Goal: Contribute content: Add original content to the website for others to see

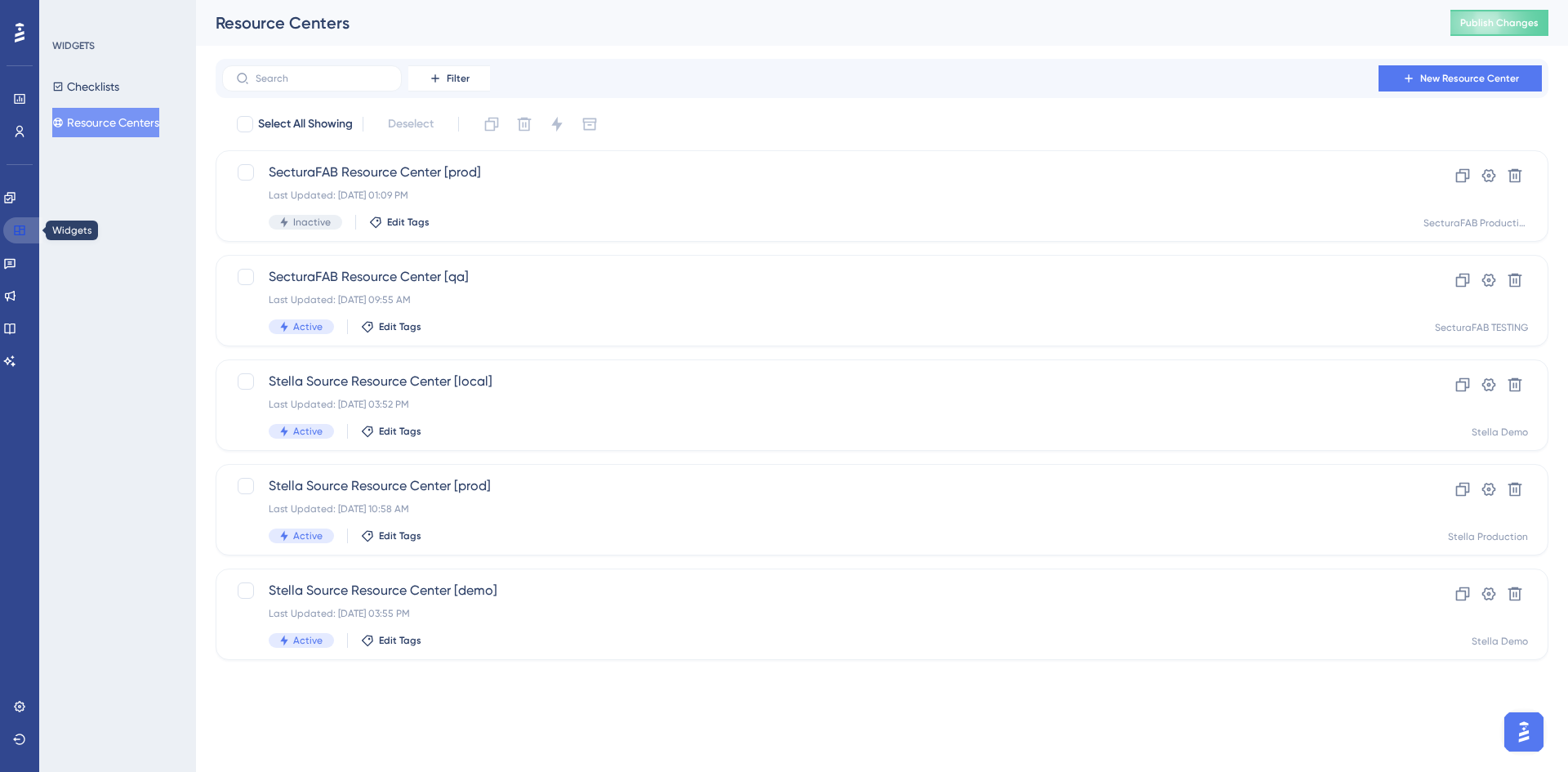
click at [22, 234] on icon at bounding box center [20, 230] width 13 height 13
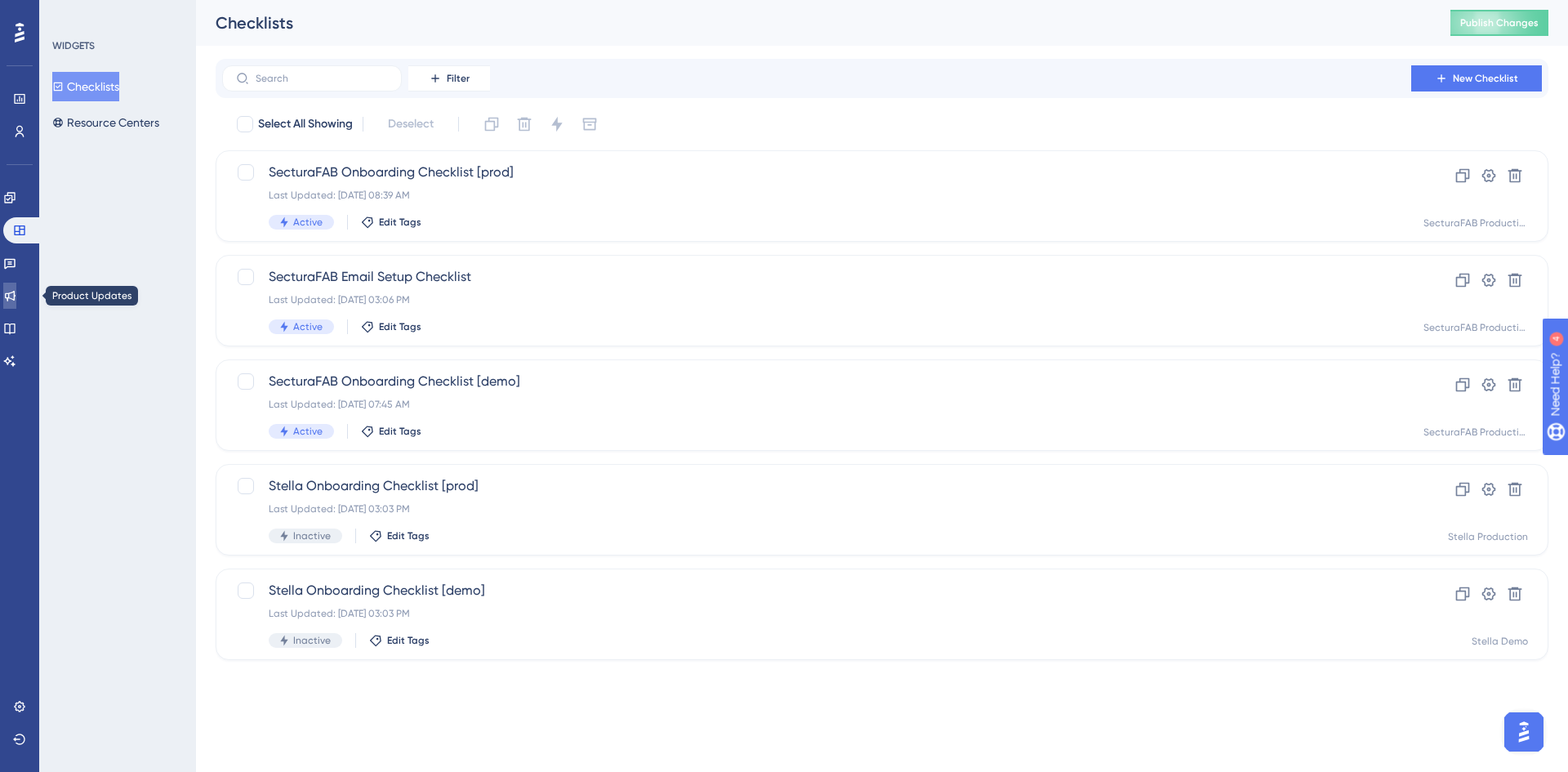
click at [16, 286] on link at bounding box center [9, 296] width 13 height 26
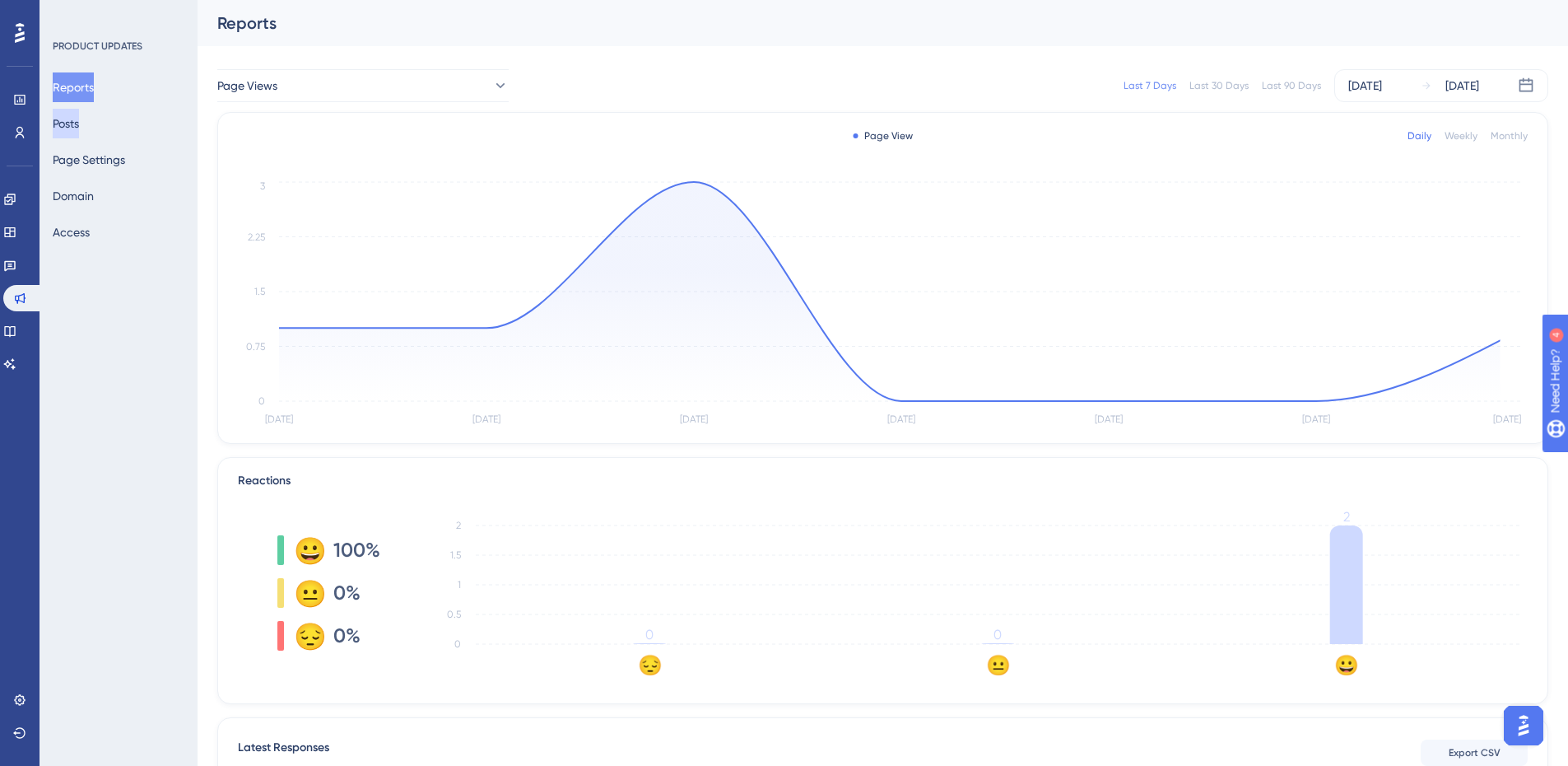
click at [79, 123] on button "Posts" at bounding box center [66, 123] width 27 height 29
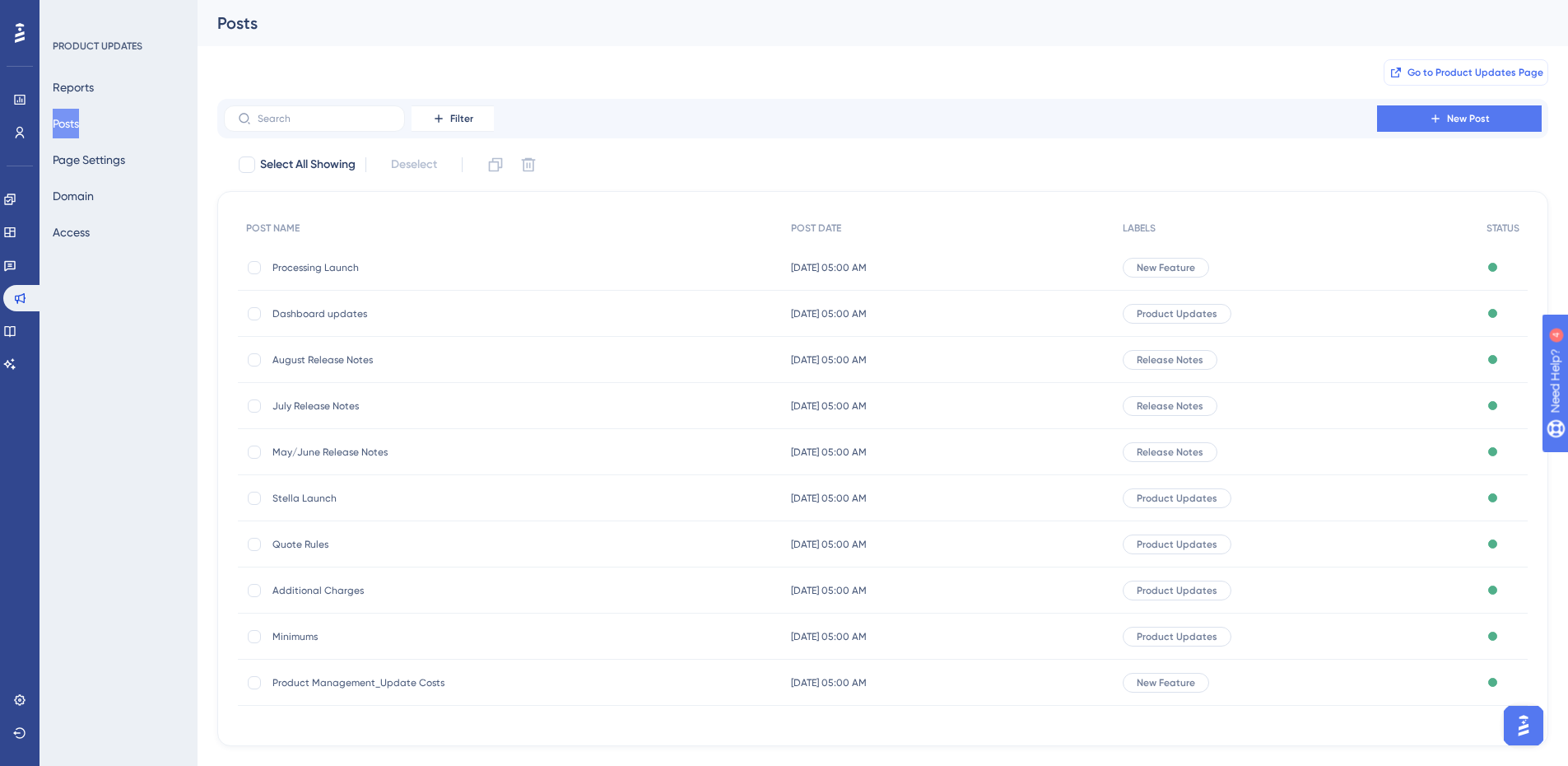
click at [1484, 77] on span "Go to Product Updates Page" at bounding box center [1475, 73] width 135 height 13
click at [1473, 118] on span "New Post" at bounding box center [1469, 118] width 43 height 13
